Goal: Task Accomplishment & Management: Manage account settings

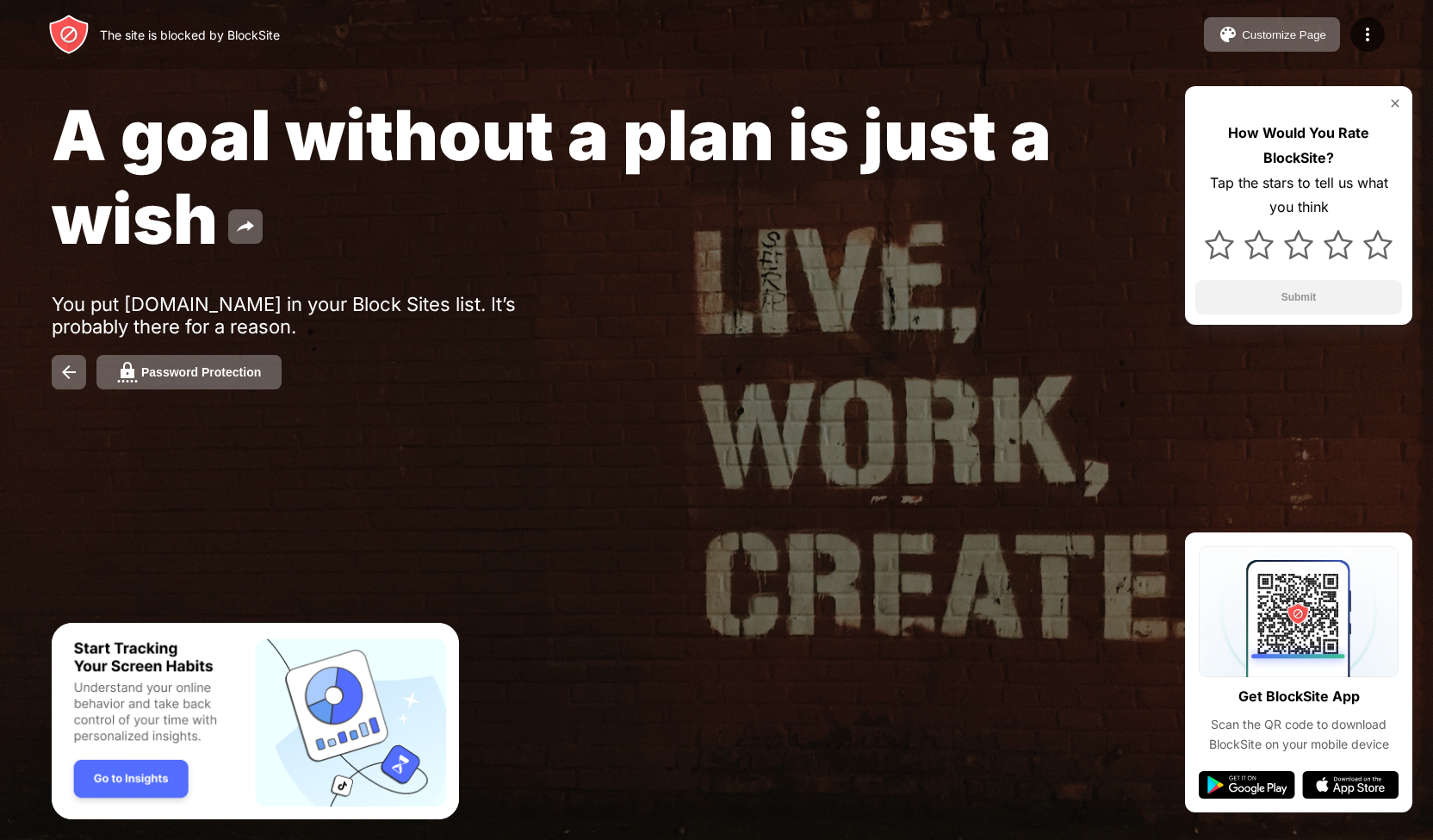
click at [1366, 35] on img at bounding box center [1367, 34] width 20 height 20
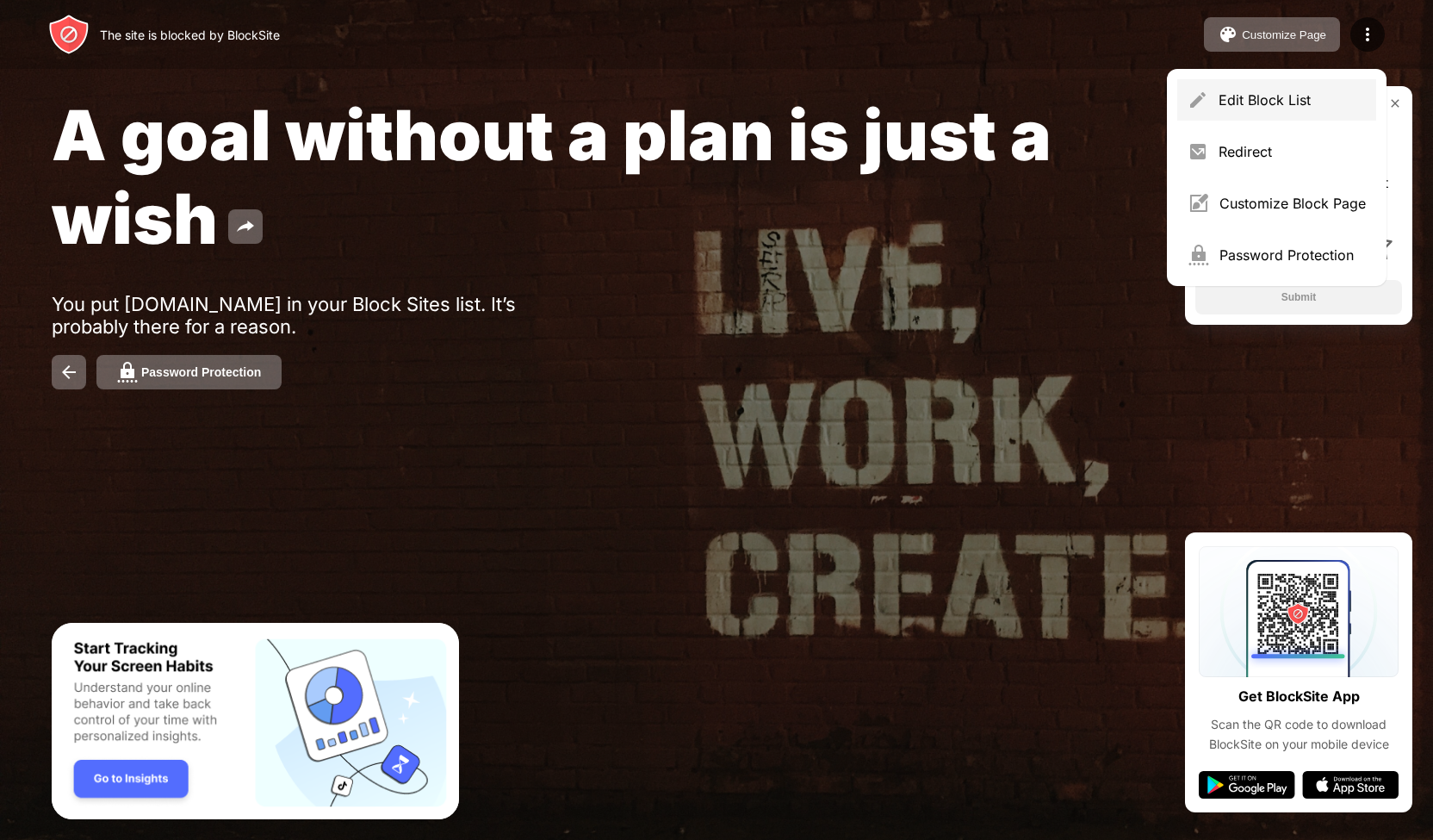
click at [1302, 98] on div "Edit Block List" at bounding box center [1292, 99] width 147 height 17
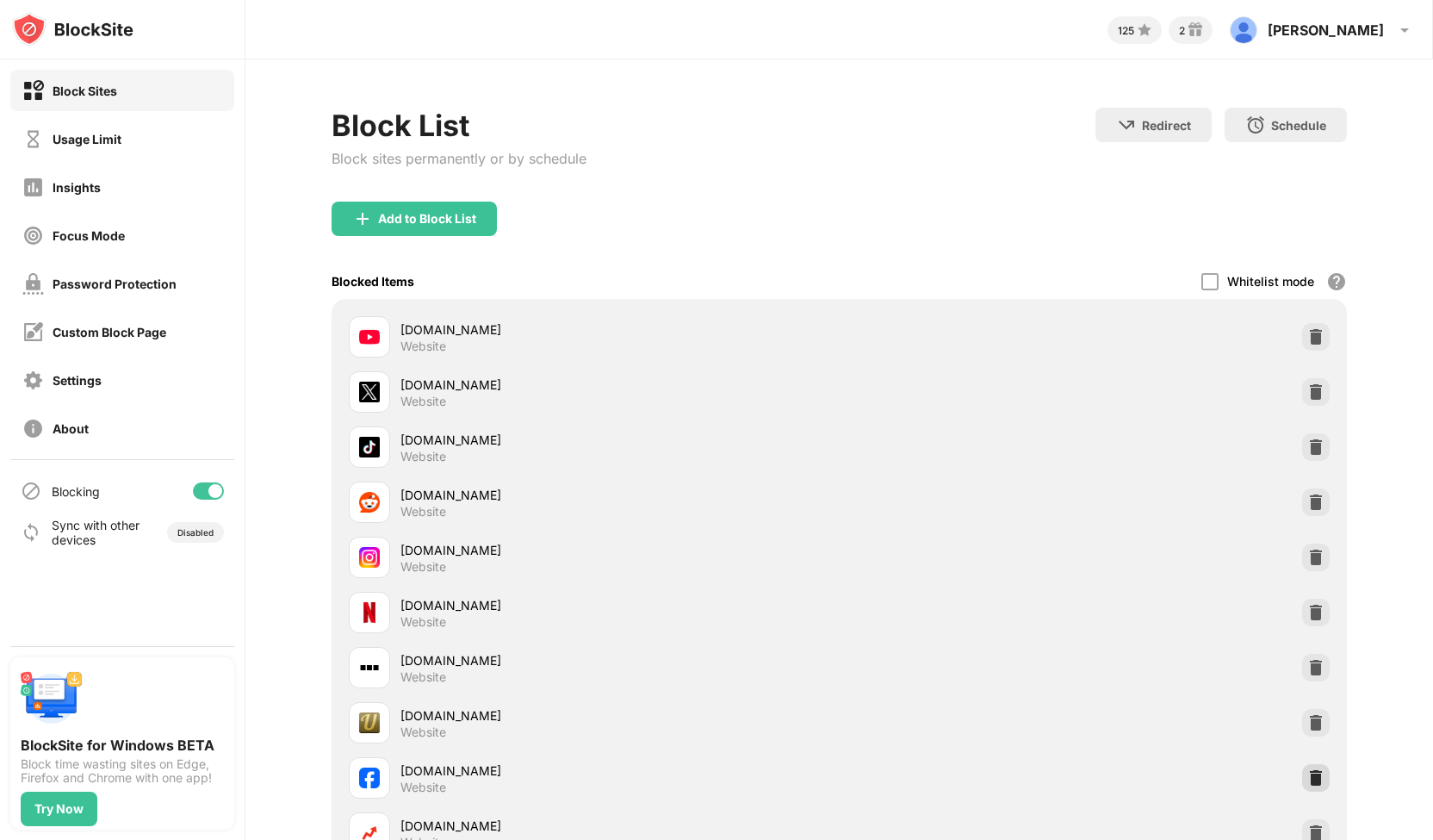
click at [1307, 774] on img at bounding box center [1315, 777] width 17 height 17
